Goal: Communication & Community: Answer question/provide support

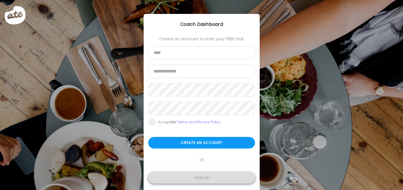
type input "**********"
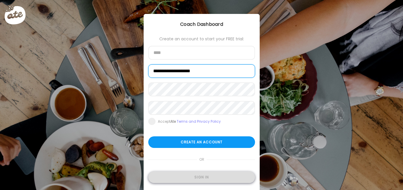
type input "**********"
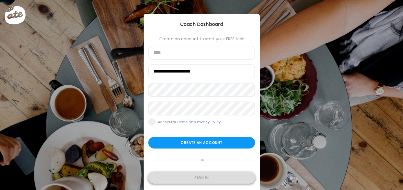
type input "**********"
click at [199, 177] on div "Sign in" at bounding box center [201, 178] width 107 height 12
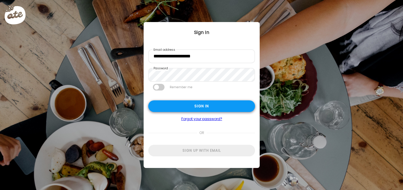
click at [178, 106] on div "Sign in" at bounding box center [201, 106] width 107 height 12
type textarea "**********"
type input "**********"
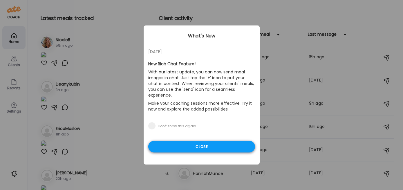
click at [180, 142] on div "Close" at bounding box center [201, 147] width 107 height 12
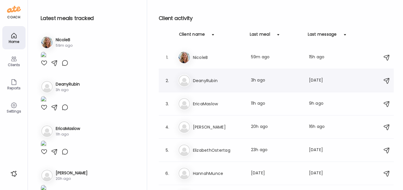
click at [195, 84] on div "De DeanyRubin Last meal: 3h ago Last message: 4d ago You: Okay perfect!" at bounding box center [277, 80] width 199 height 13
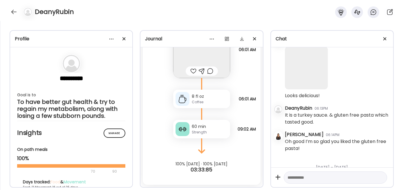
scroll to position [3133, 0]
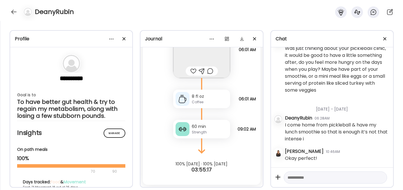
click at [11, 8] on div "DeanyRubin" at bounding box center [201, 10] width 403 height 21
click at [12, 10] on div at bounding box center [13, 11] width 9 height 9
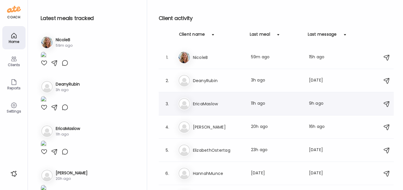
click at [204, 105] on h3 "EricaMaslow" at bounding box center [218, 103] width 51 height 7
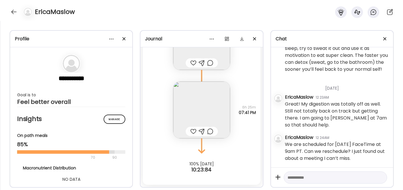
scroll to position [3901, 0]
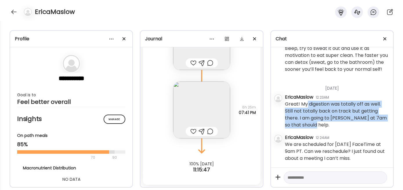
drag, startPoint x: 307, startPoint y: 103, endPoint x: 331, endPoint y: 127, distance: 34.1
click at [331, 127] on div "Great! My digestion was totally off as well. Still not totally back on track bu…" at bounding box center [337, 115] width 104 height 28
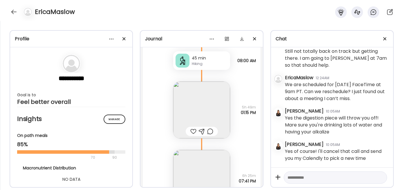
scroll to position [3961, 0]
click at [188, 105] on img at bounding box center [201, 110] width 57 height 57
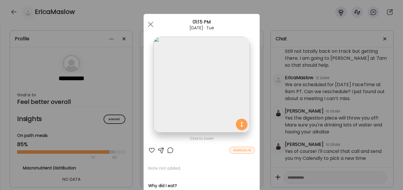
click at [149, 149] on div at bounding box center [151, 150] width 7 height 7
click at [148, 26] on div at bounding box center [151, 25] width 12 height 12
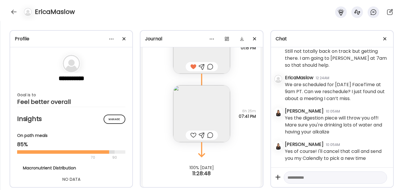
scroll to position [5608, 0]
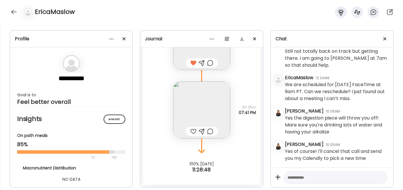
click at [198, 109] on img at bounding box center [201, 110] width 57 height 57
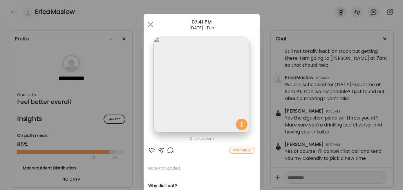
click at [149, 151] on div at bounding box center [151, 150] width 7 height 7
click at [148, 23] on div at bounding box center [151, 25] width 12 height 12
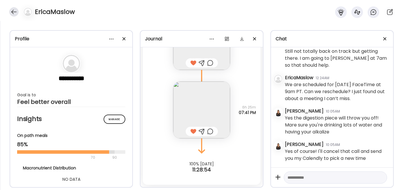
click at [11, 11] on div at bounding box center [13, 11] width 9 height 9
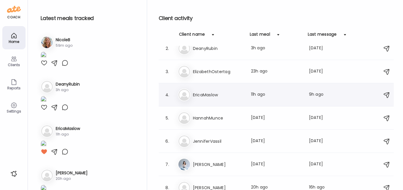
scroll to position [33, 0]
click at [200, 142] on h3 "JenniferVassil" at bounding box center [218, 141] width 51 height 7
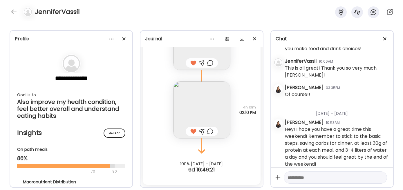
scroll to position [803, 0]
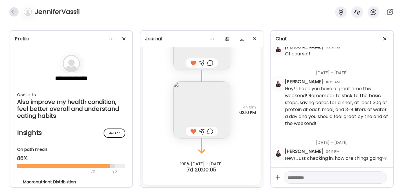
click at [13, 10] on div at bounding box center [13, 11] width 9 height 9
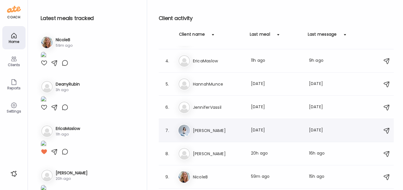
scroll to position [66, 0]
click at [199, 175] on h3 "NicoleB" at bounding box center [218, 176] width 51 height 7
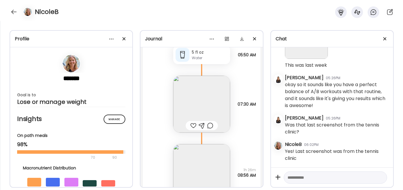
scroll to position [3784, 0]
click at [309, 59] on img at bounding box center [306, 37] width 43 height 43
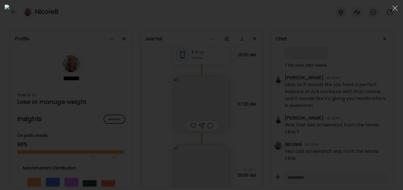
click at [342, 79] on div at bounding box center [202, 95] width 394 height 181
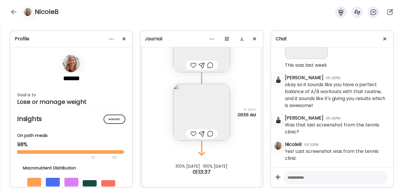
scroll to position [9907, 0]
click at [178, 107] on img at bounding box center [201, 112] width 57 height 57
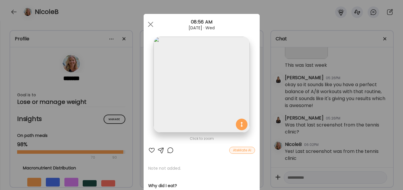
click at [150, 149] on div at bounding box center [151, 150] width 7 height 7
click at [148, 24] on span at bounding box center [150, 24] width 5 height 5
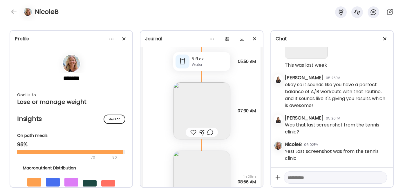
scroll to position [9841, 0]
click at [191, 132] on div at bounding box center [193, 130] width 6 height 7
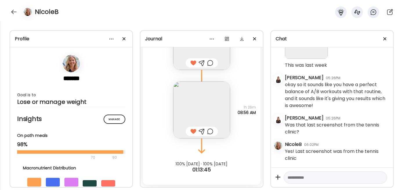
click at [192, 106] on img at bounding box center [201, 110] width 57 height 57
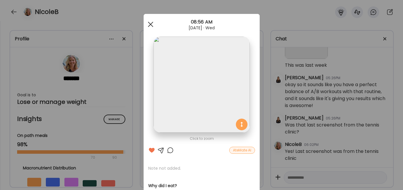
click at [147, 24] on div at bounding box center [151, 25] width 12 height 12
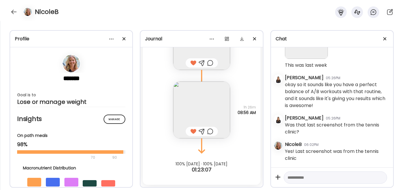
scroll to position [3815, 0]
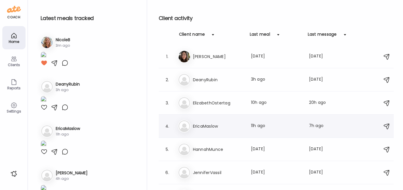
scroll to position [1, 0]
click at [210, 124] on h3 "EricaMaslow" at bounding box center [218, 126] width 51 height 7
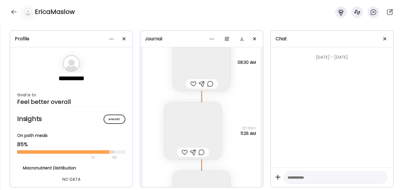
scroll to position [5608, 0]
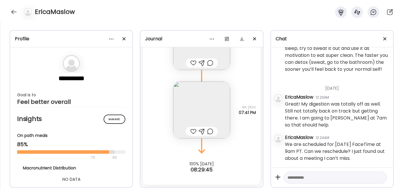
click at [316, 177] on textarea at bounding box center [330, 177] width 85 height 7
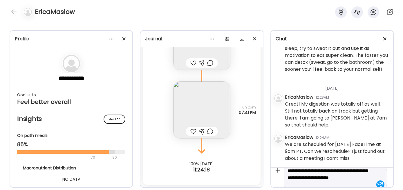
scroll to position [14, 0]
type textarea "**********"
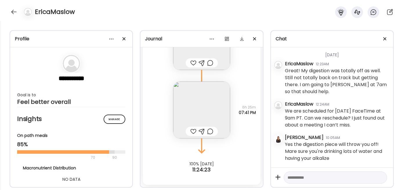
scroll to position [3935, 0]
click at [347, 179] on textarea at bounding box center [330, 177] width 85 height 7
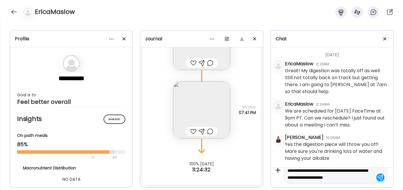
type textarea "**********"
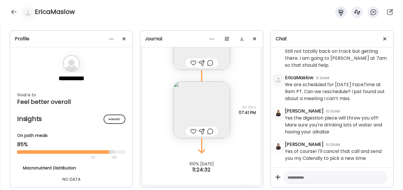
scroll to position [3961, 0]
